Goal: Navigation & Orientation: Find specific page/section

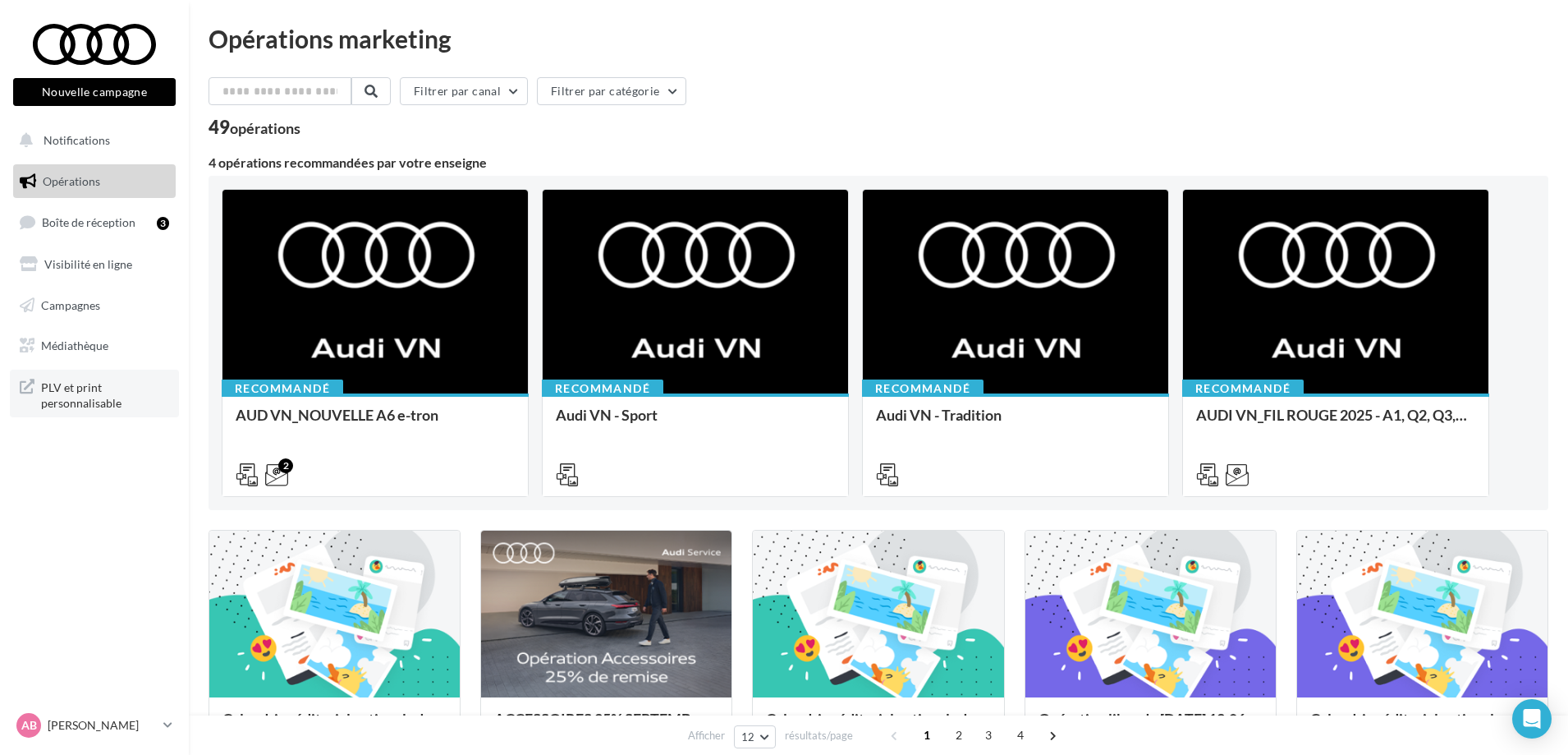
click at [93, 392] on span "PLV et print personnalisable" at bounding box center [105, 394] width 128 height 36
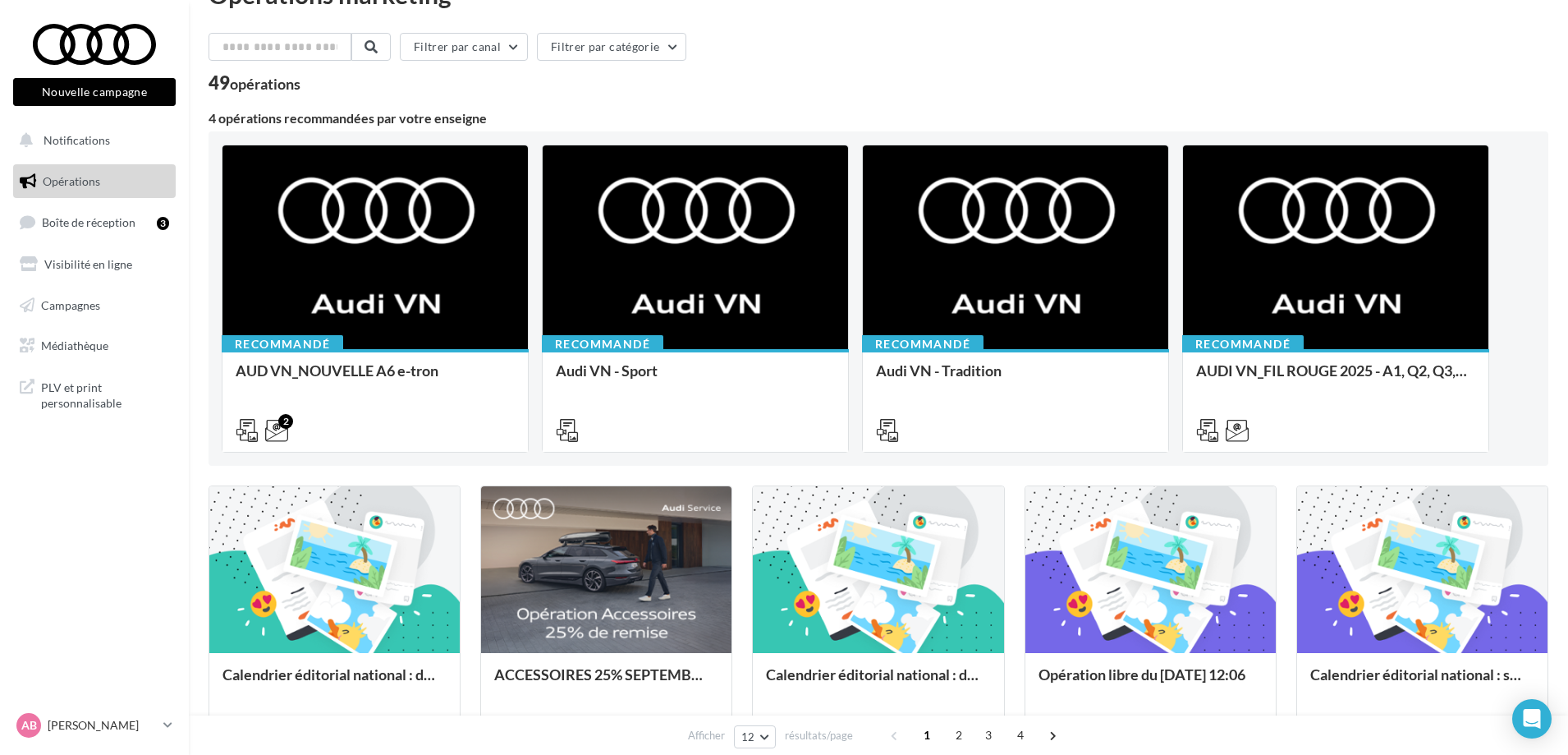
scroll to position [82, 0]
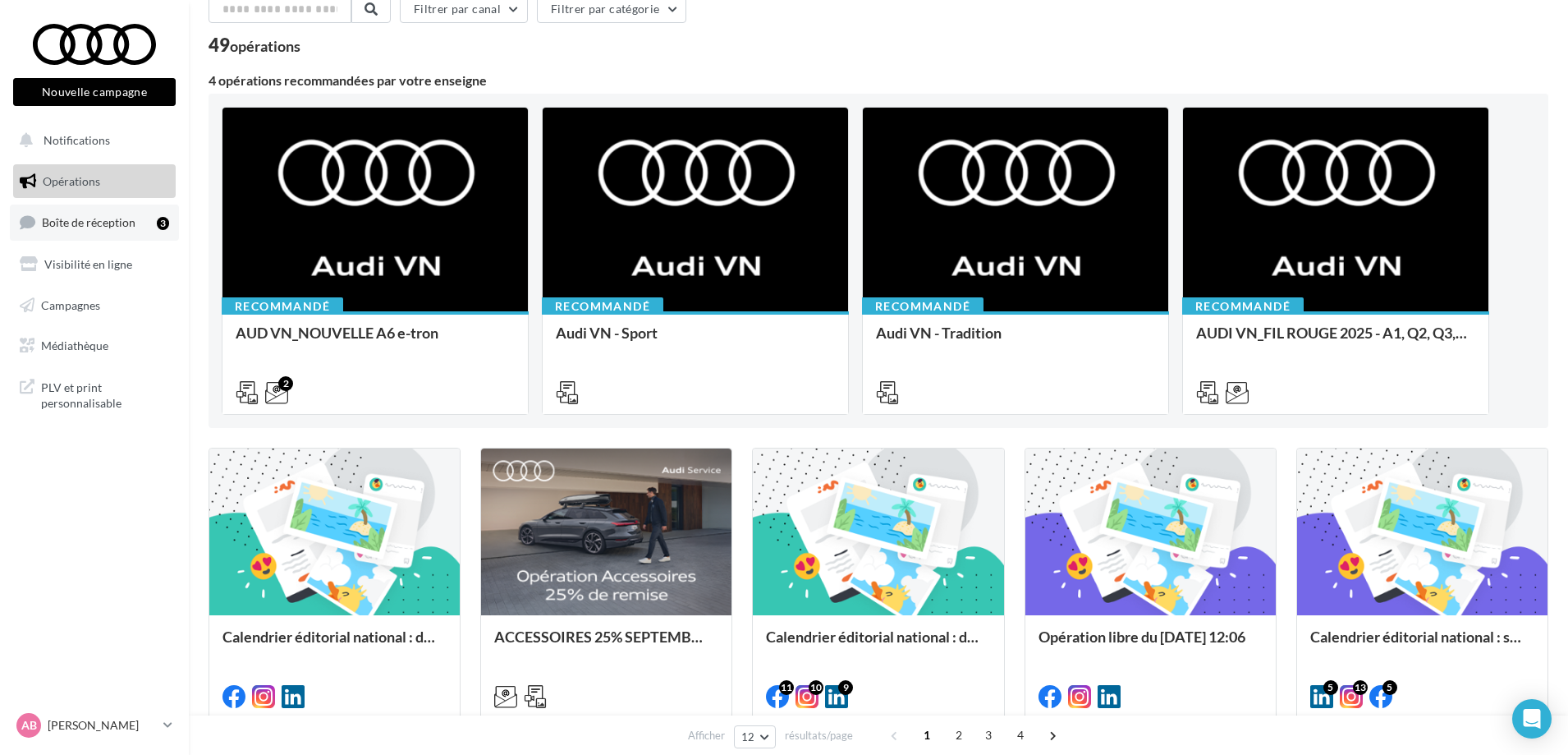
click at [117, 226] on span "Boîte de réception" at bounding box center [88, 222] width 94 height 14
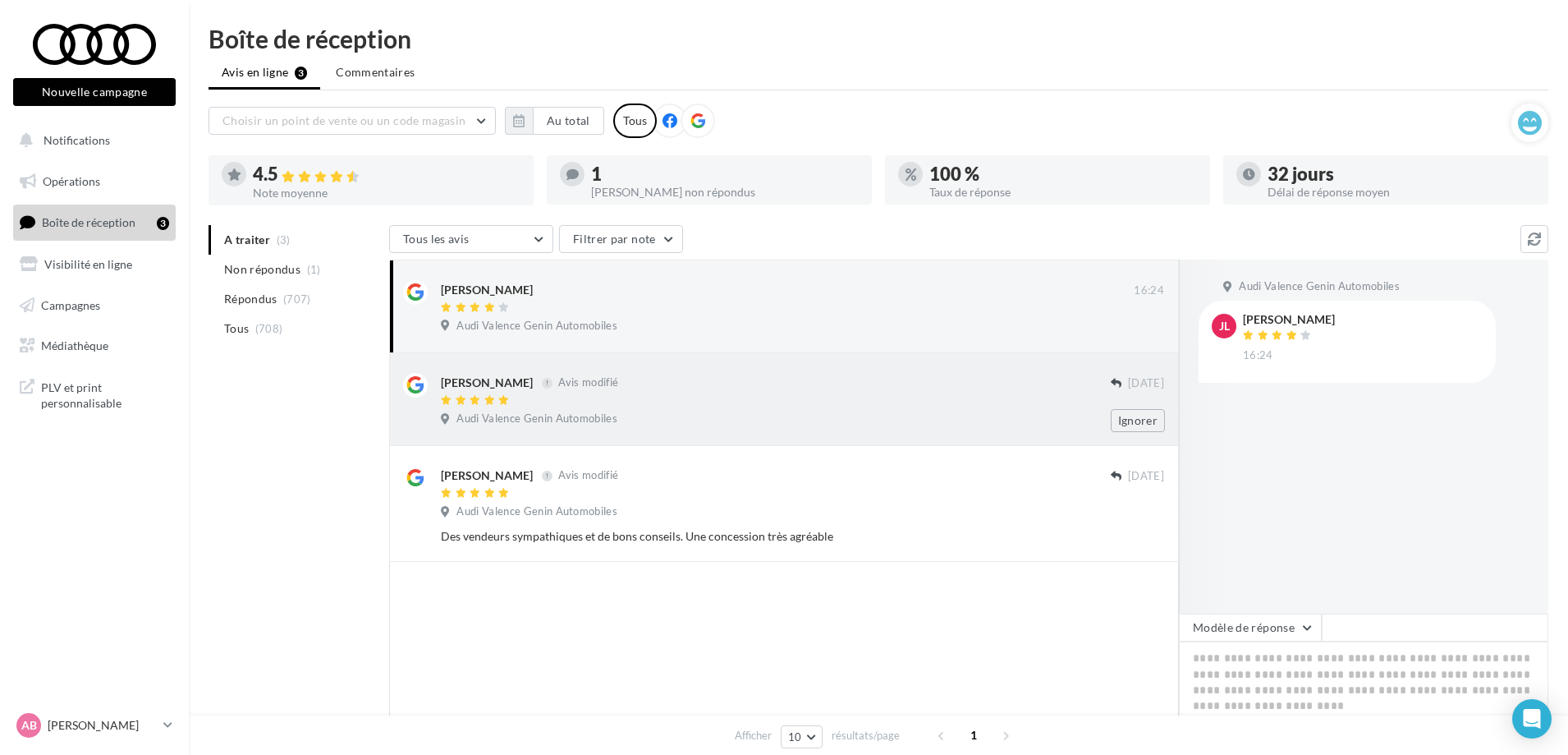
click at [532, 393] on div "[PERSON_NAME] Avis modifié" at bounding box center [775, 390] width 670 height 35
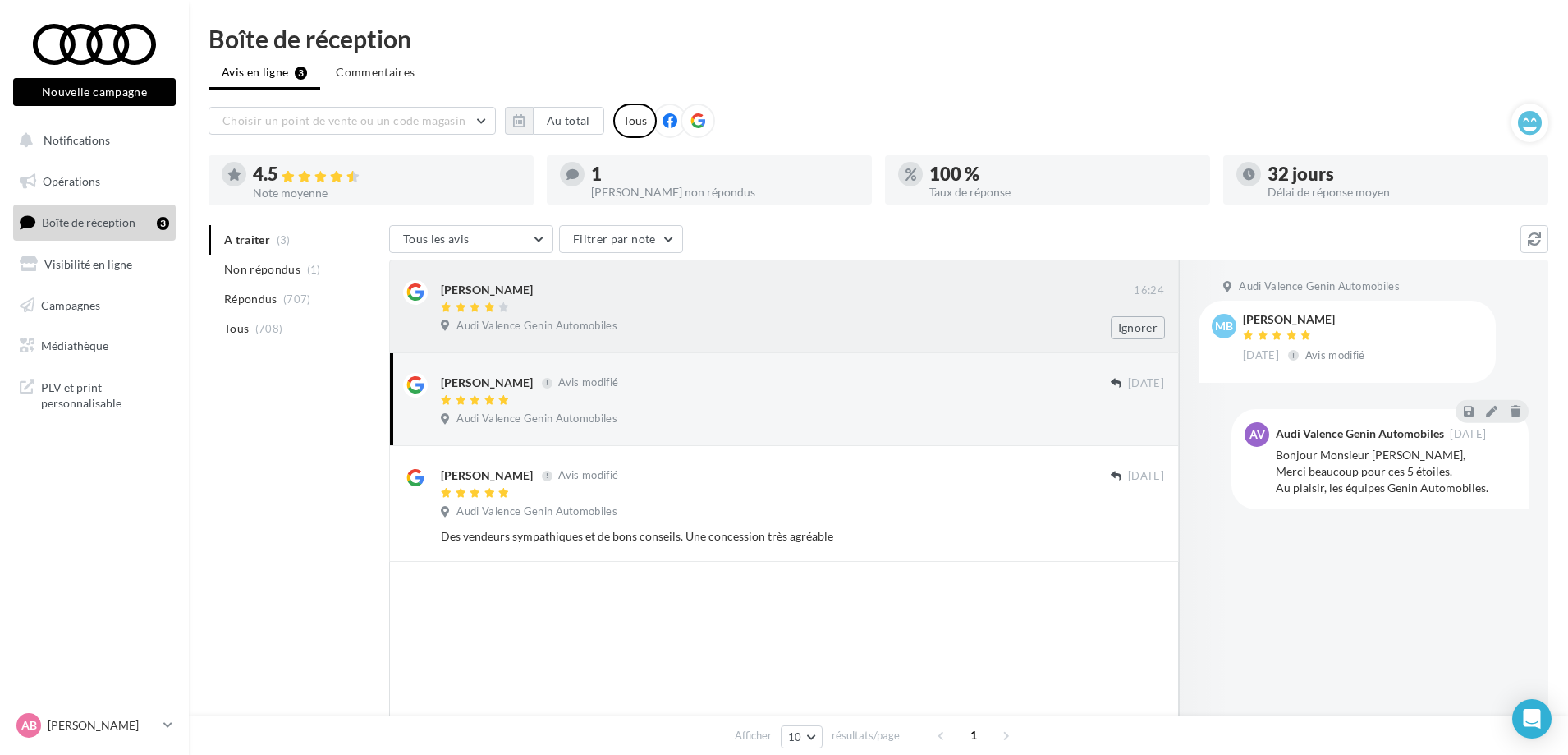
click at [531, 314] on div at bounding box center [787, 309] width 693 height 14
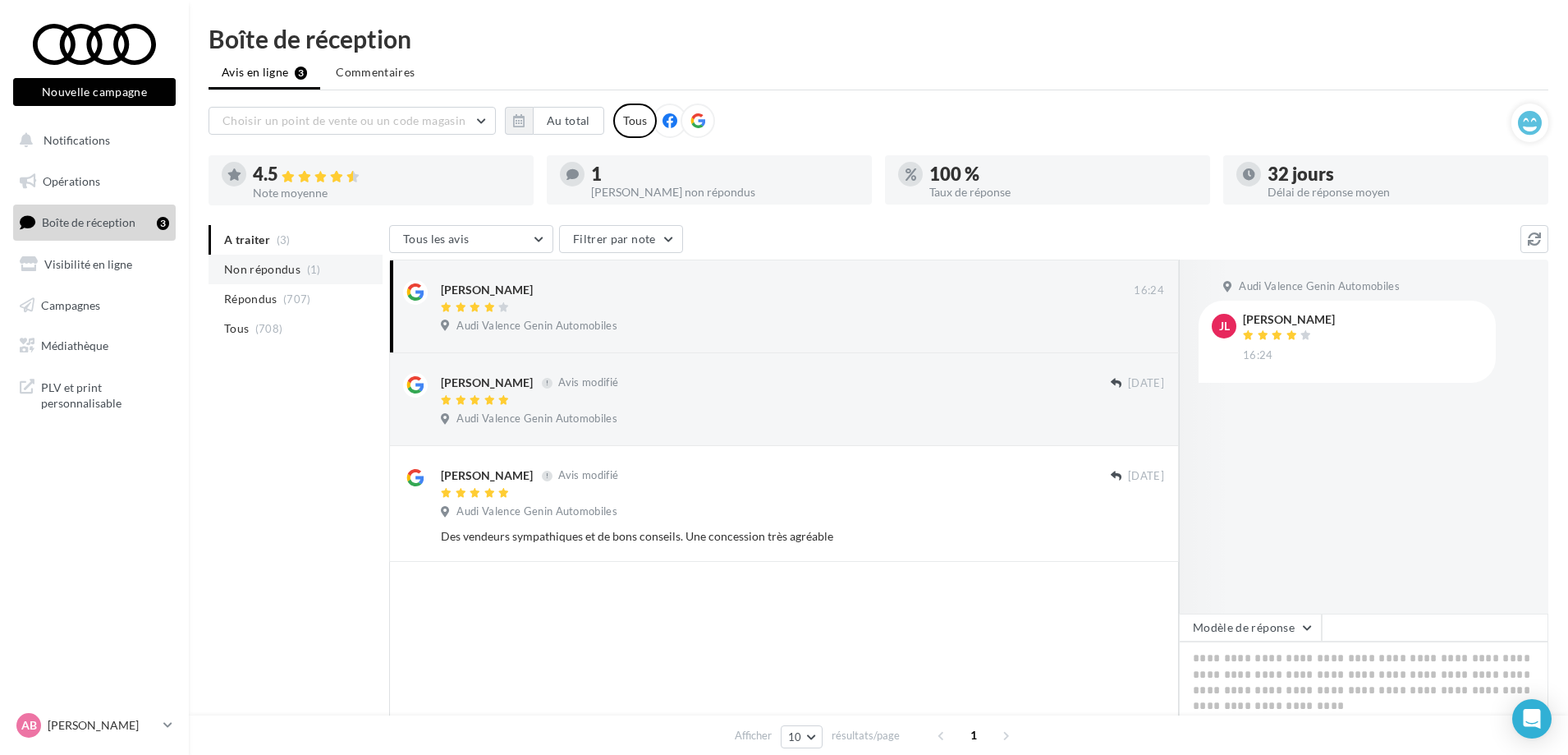
click at [312, 269] on span "(1)" at bounding box center [314, 269] width 14 height 13
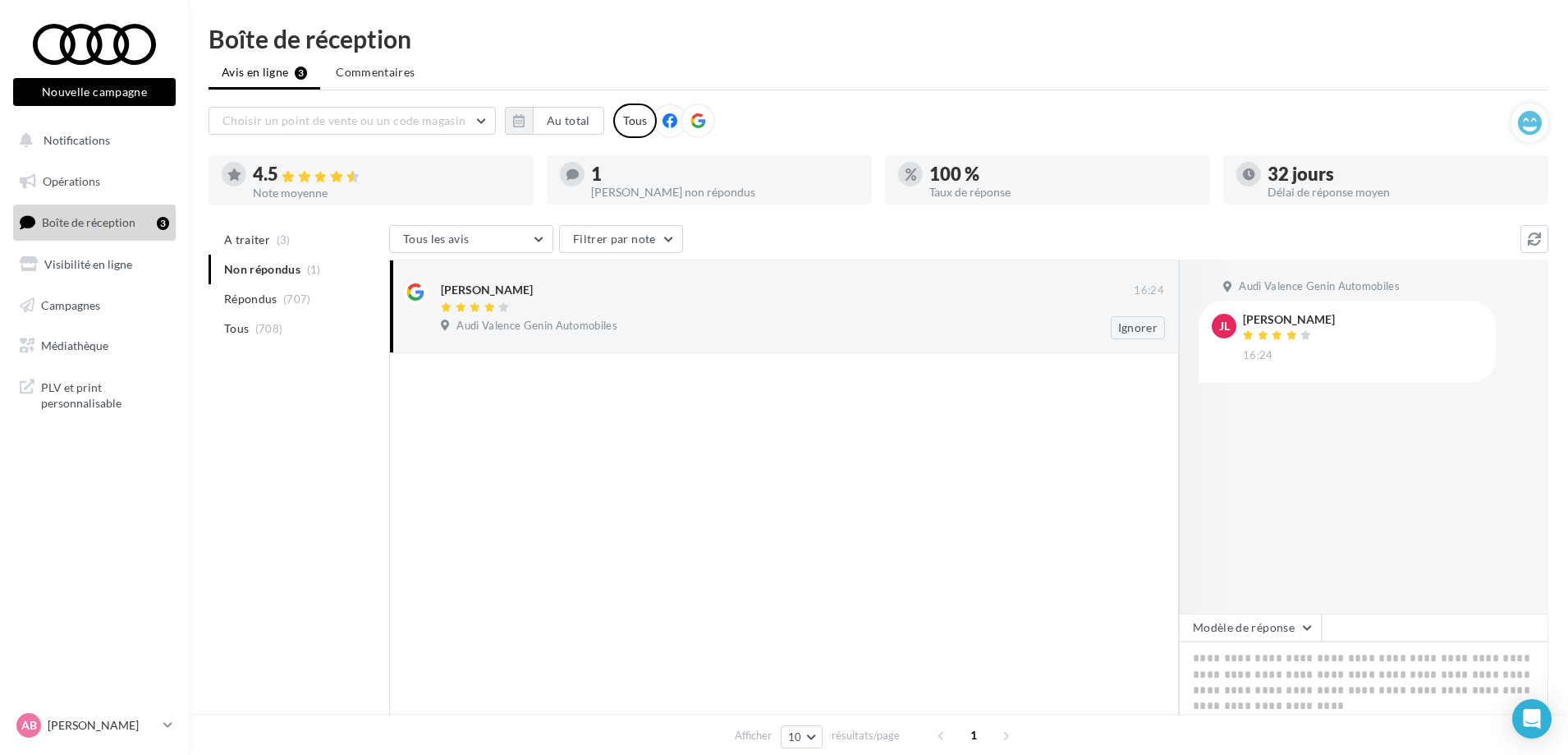
click at [549, 303] on div at bounding box center [787, 309] width 693 height 14
click at [468, 288] on div "[PERSON_NAME]" at bounding box center [486, 290] width 92 height 16
click at [100, 180] on link "Opérations" at bounding box center [95, 181] width 169 height 35
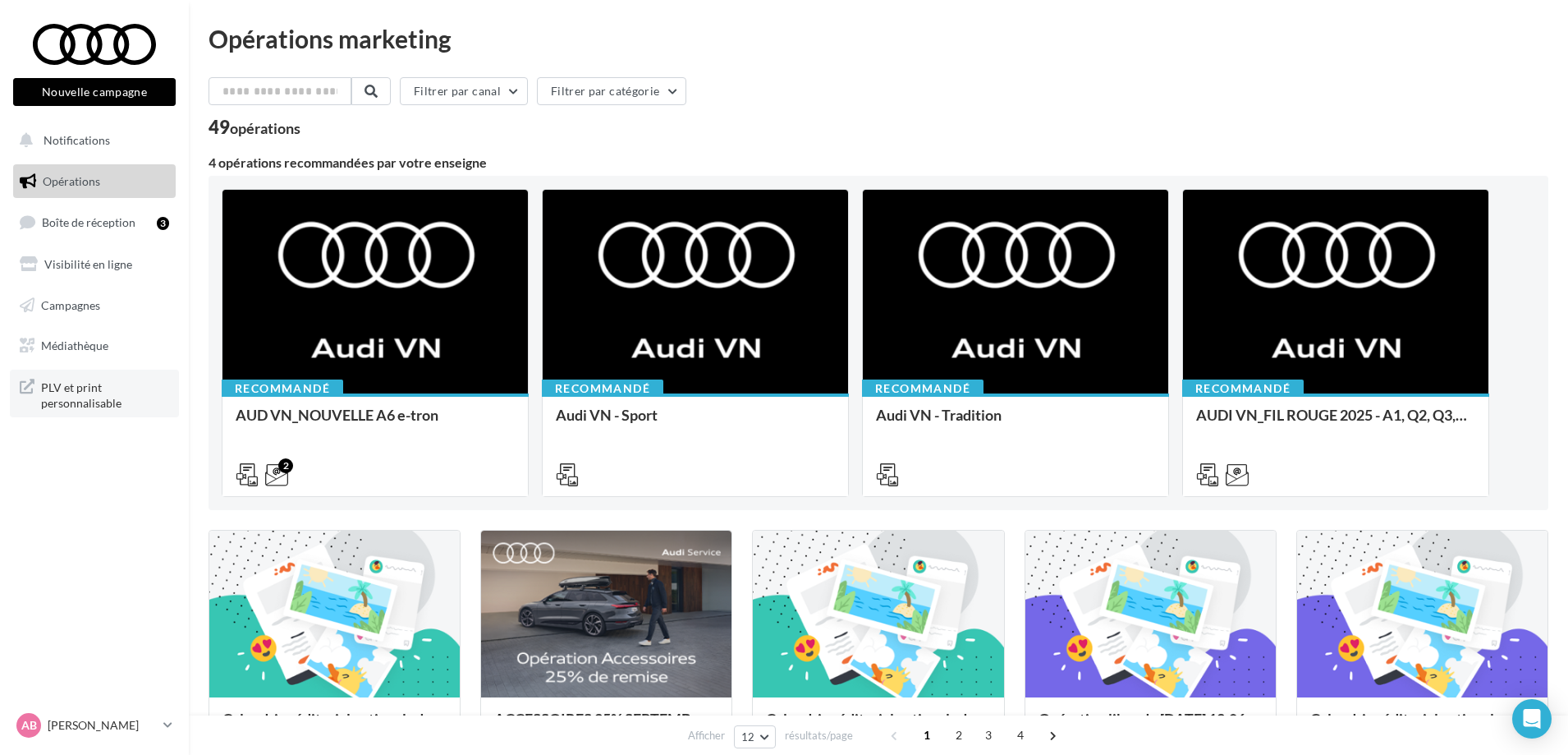
click at [48, 379] on span "PLV et print personnalisable" at bounding box center [105, 394] width 128 height 36
